Goal: Task Accomplishment & Management: Manage account settings

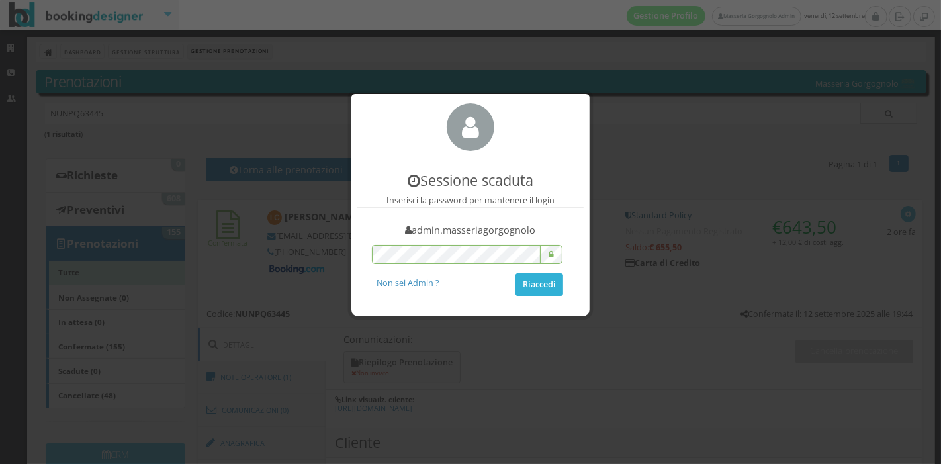
click at [527, 282] on button "Riaccedi" at bounding box center [539, 284] width 48 height 22
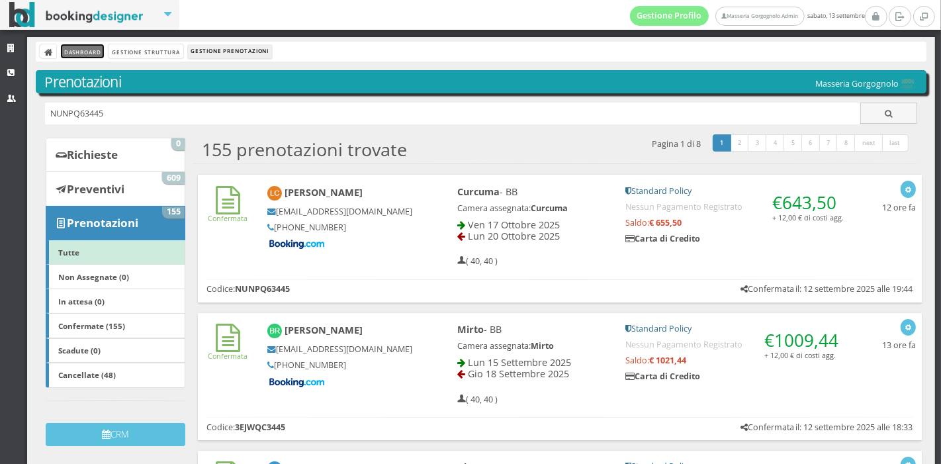
click at [87, 44] on link "Dashboard" at bounding box center [82, 51] width 43 height 14
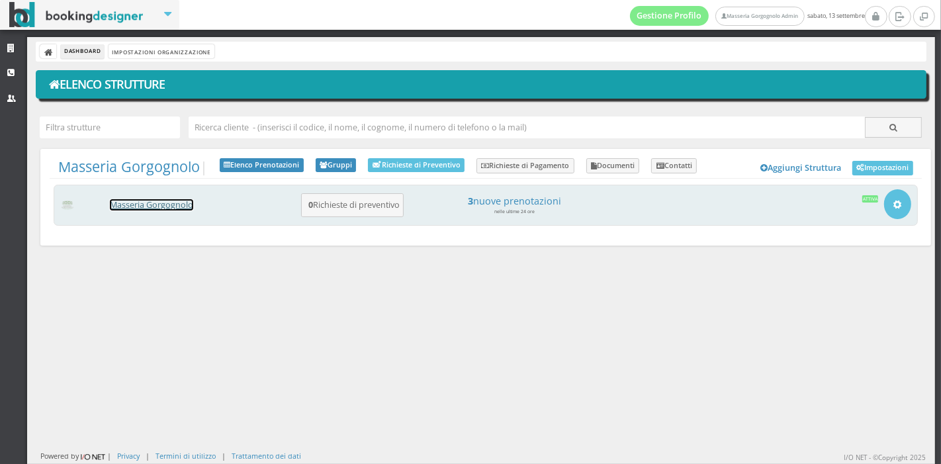
click at [161, 206] on link "Masseria Gorgognolo" at bounding box center [151, 204] width 83 height 11
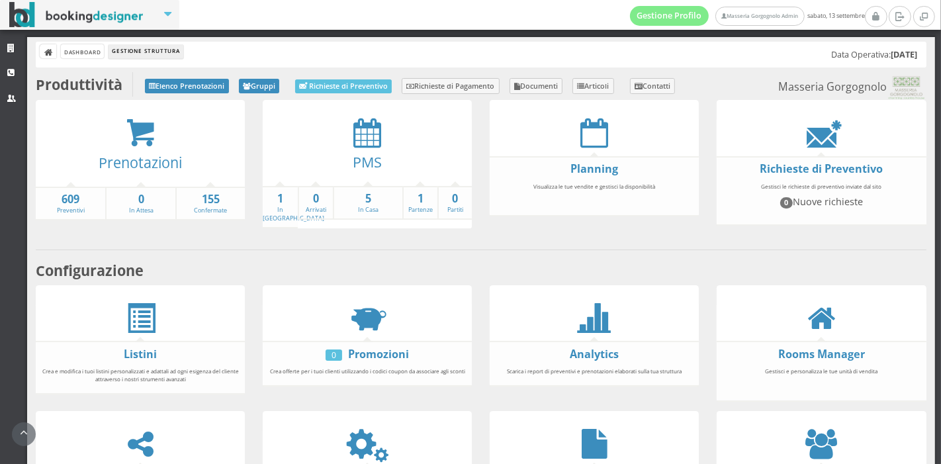
scroll to position [245, 0]
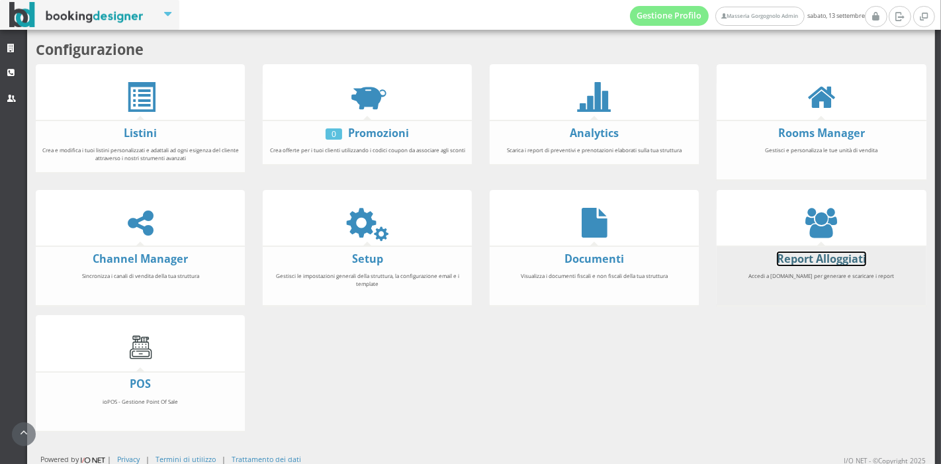
click at [820, 253] on link "Report Alloggiati" at bounding box center [821, 258] width 89 height 15
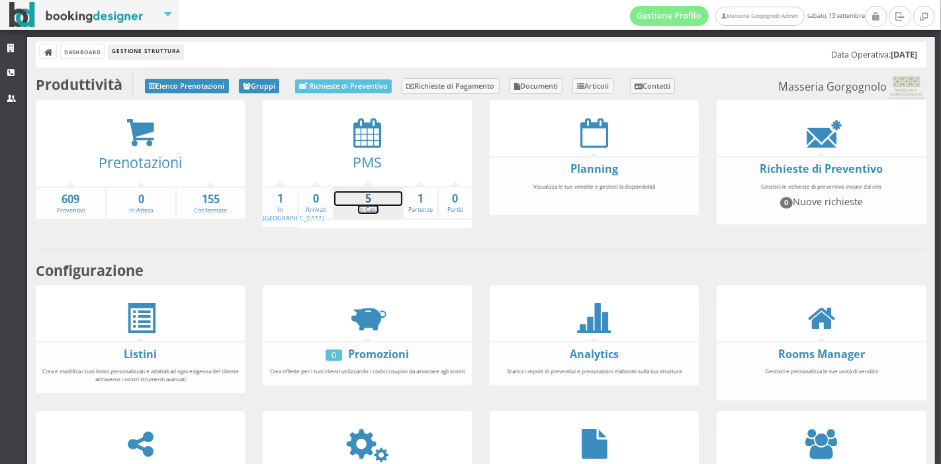
click at [353, 201] on strong "5" at bounding box center [368, 198] width 68 height 15
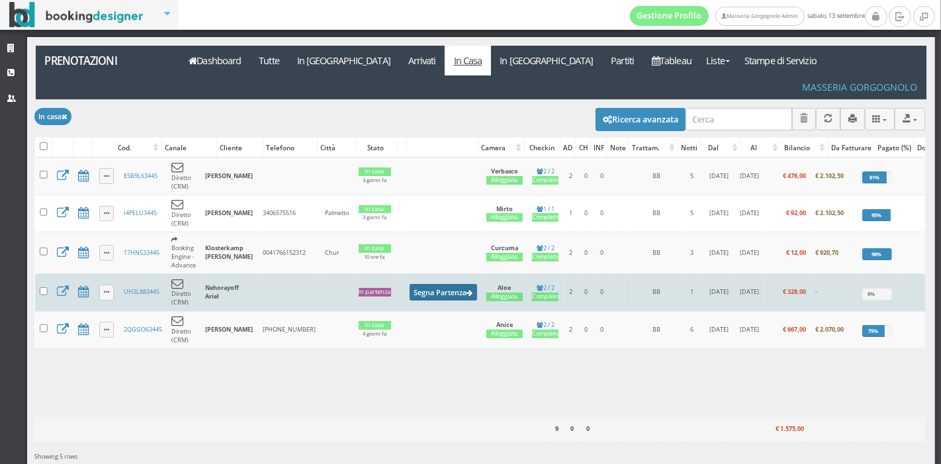
click at [431, 284] on button "Segna Partenza" at bounding box center [442, 292] width 67 height 17
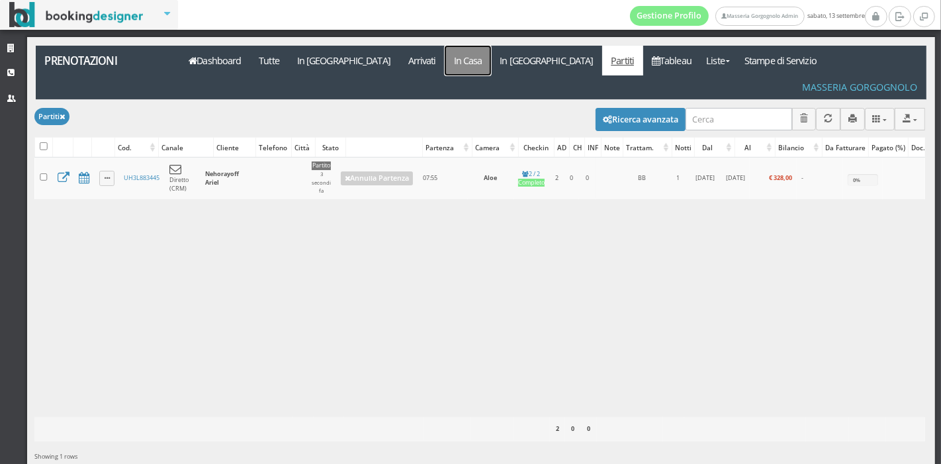
click at [445, 72] on link "In Casa" at bounding box center [468, 61] width 46 height 30
